Goal: Communication & Community: Answer question/provide support

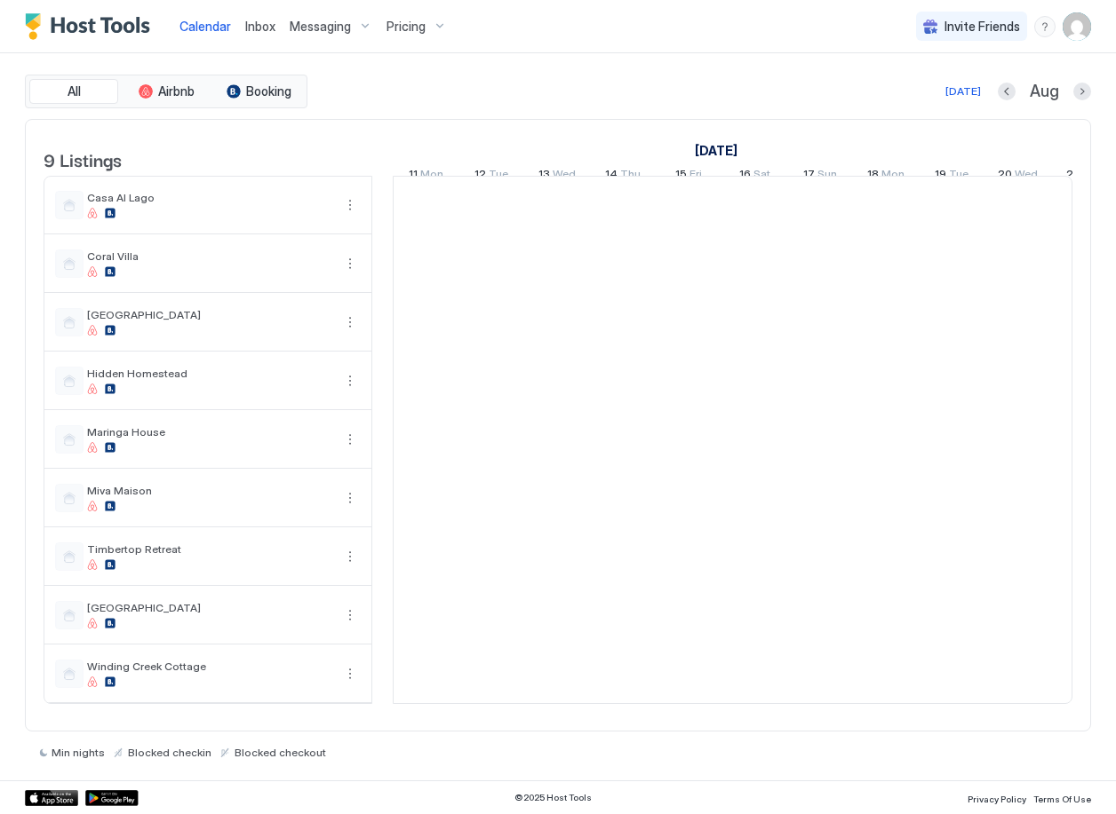
scroll to position [0, 987]
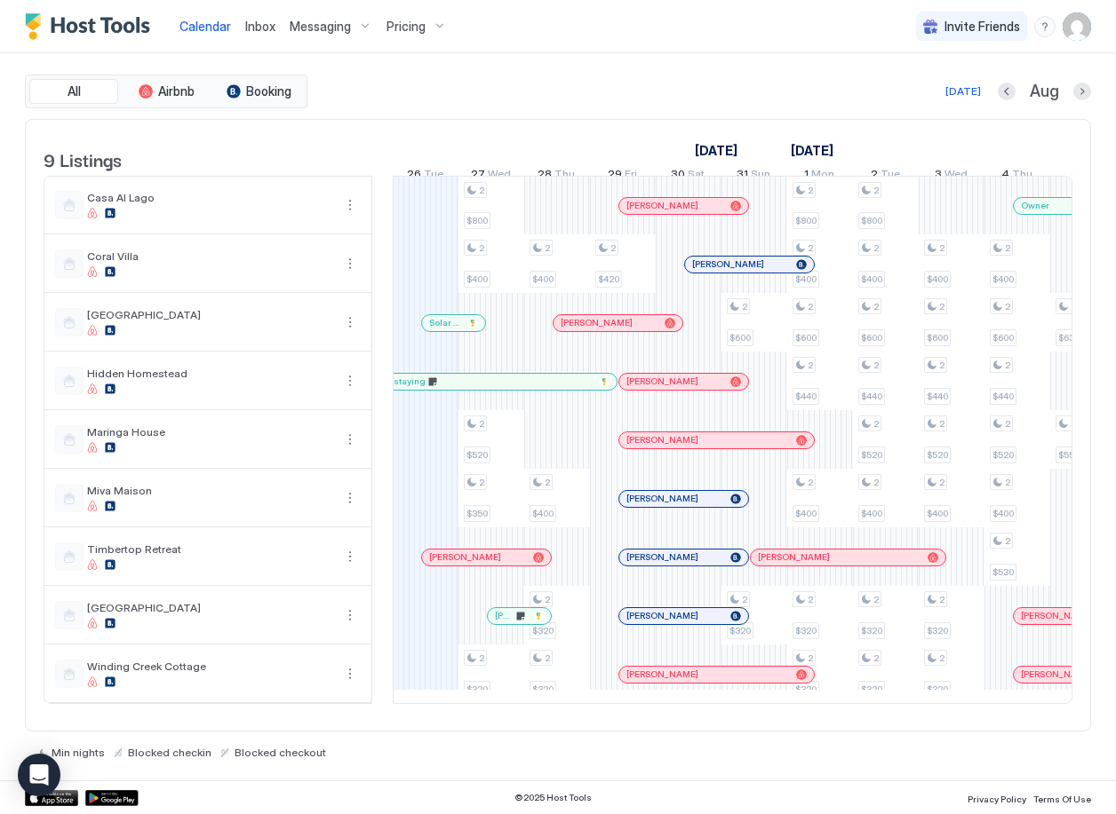
click at [247, 28] on span "Inbox" at bounding box center [260, 26] width 30 height 15
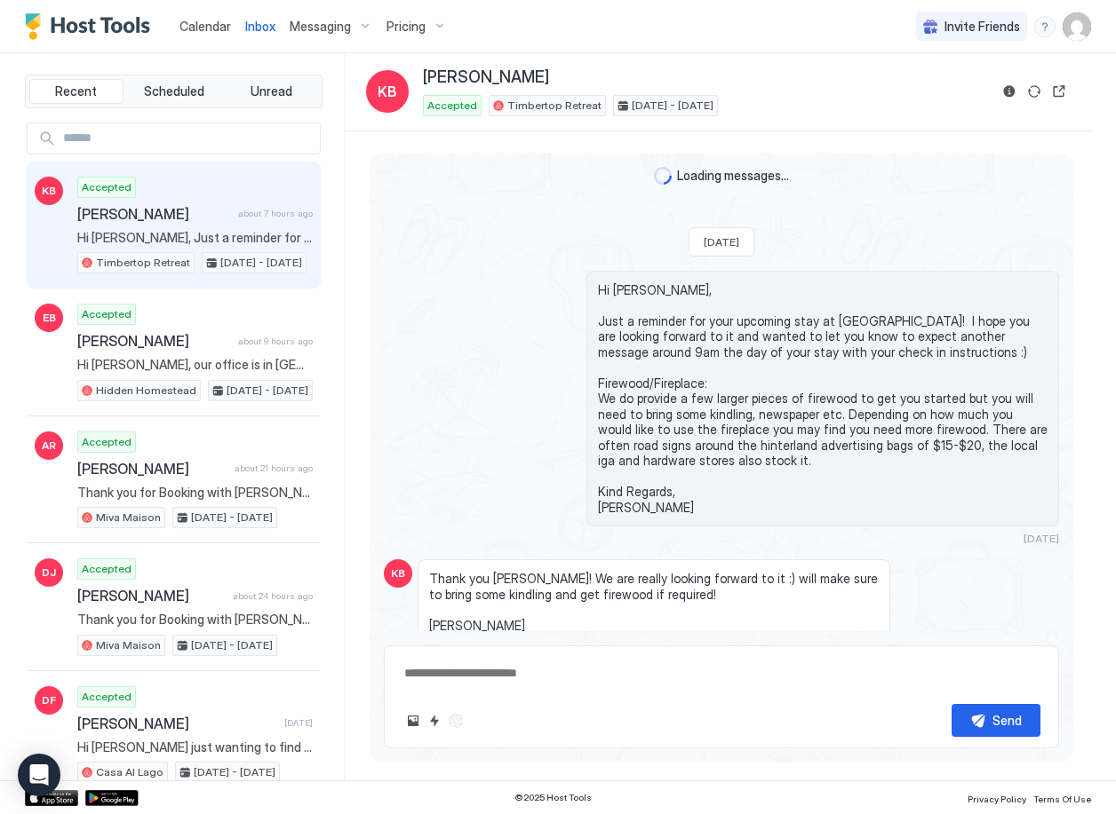
type textarea "*"
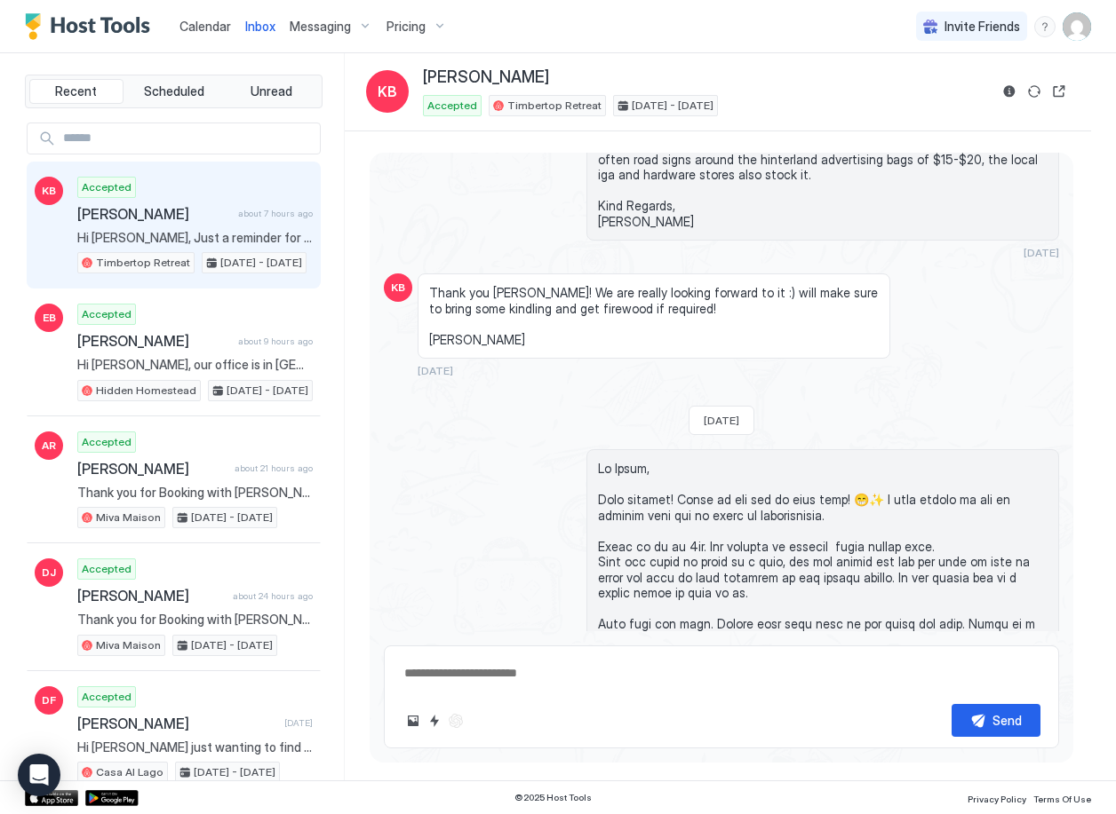
click at [201, 30] on span "Calendar" at bounding box center [205, 26] width 52 height 15
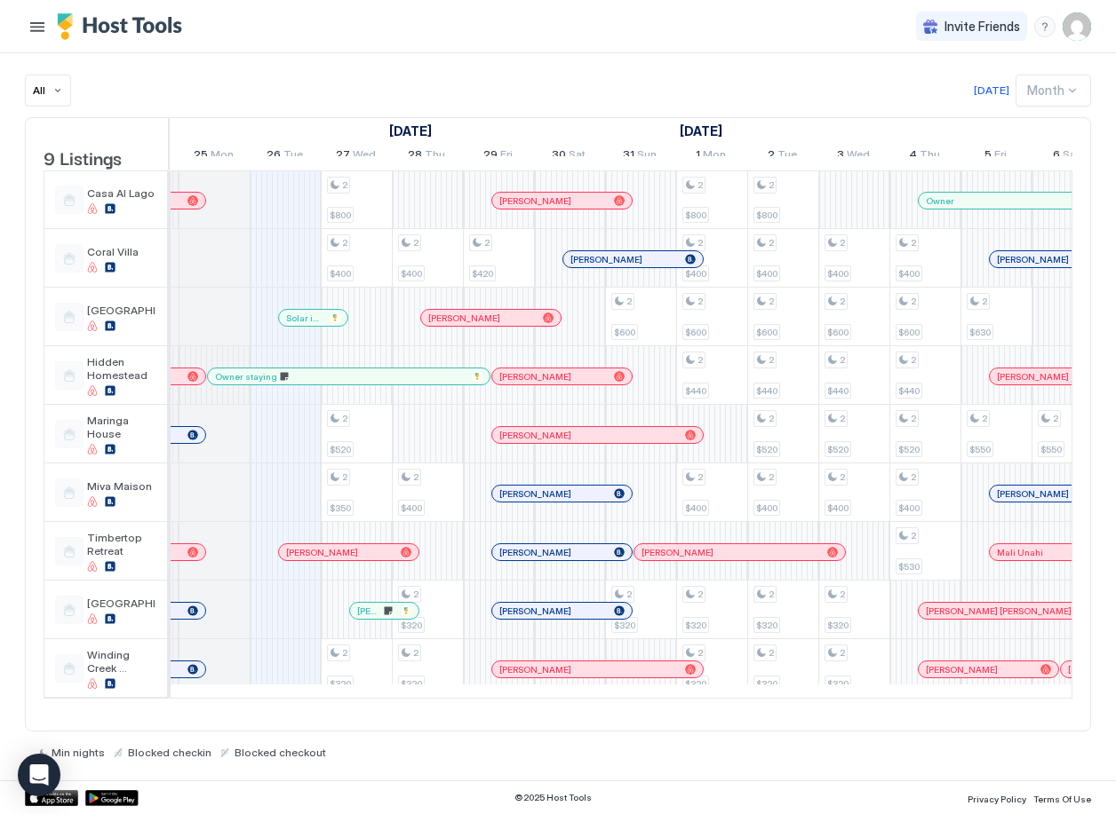
scroll to position [0, 987]
